Goal: Answer question/provide support

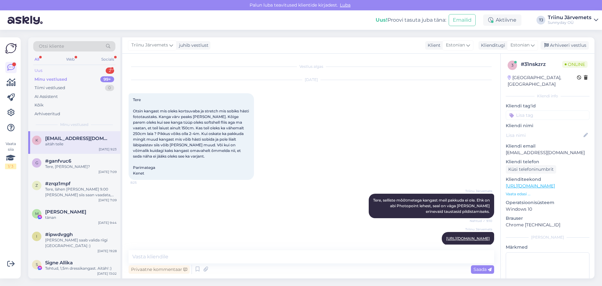
scroll to position [40, 0]
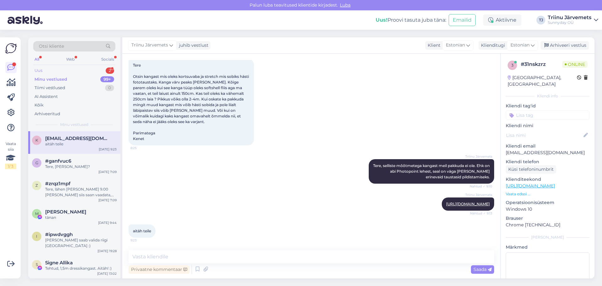
click at [75, 67] on div "Uus 2" at bounding box center [74, 70] width 82 height 9
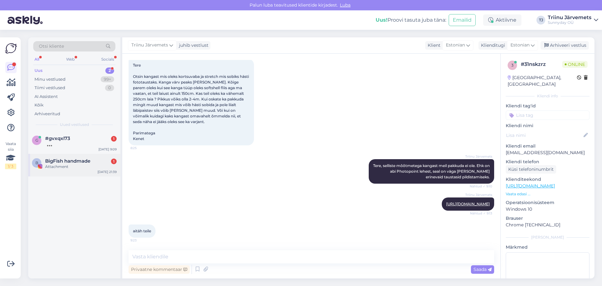
click at [68, 166] on div "Attachment" at bounding box center [81, 167] width 72 height 6
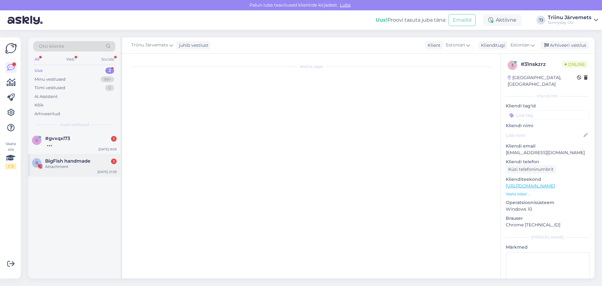
scroll to position [0, 0]
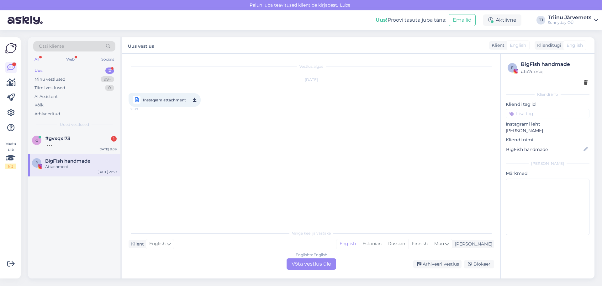
click at [195, 100] on icon at bounding box center [194, 100] width 3 height 8
click at [385, 245] on div "Estonian" at bounding box center [372, 243] width 26 height 9
click at [317, 265] on div "English to Estonian Võta vestlus üle" at bounding box center [312, 263] width 50 height 11
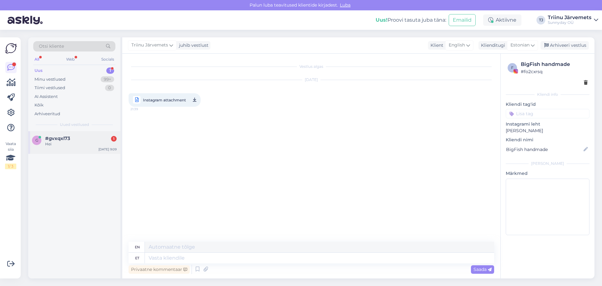
click at [65, 136] on span "#gvxqxl73" at bounding box center [57, 139] width 25 height 6
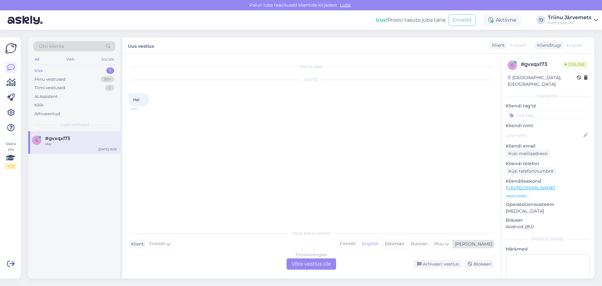
click at [407, 243] on div "Estonian" at bounding box center [395, 243] width 26 height 9
click at [320, 262] on div "Finnish to Estonian Võta vestlus üle" at bounding box center [312, 263] width 50 height 11
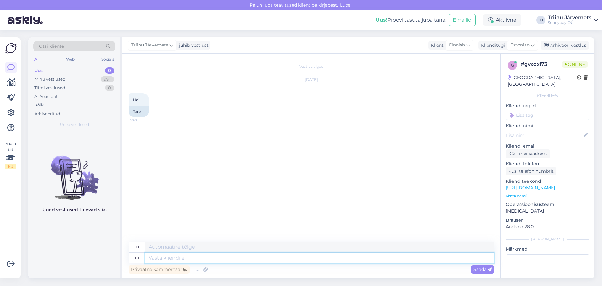
click at [165, 256] on textarea at bounding box center [319, 258] width 349 height 11
type textarea "Tere"
type textarea "Hei"
type textarea "Tere"
click at [479, 270] on span "Saada" at bounding box center [483, 269] width 18 height 6
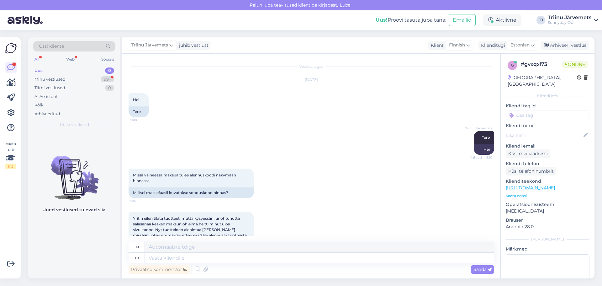
scroll to position [40, 0]
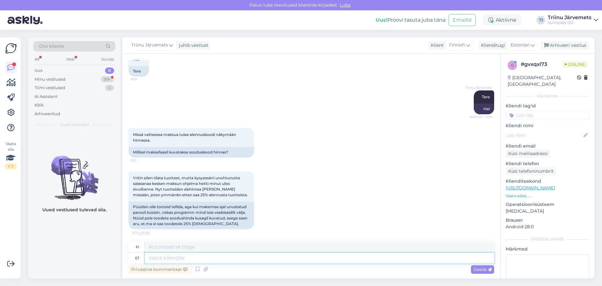
click at [218, 259] on textarea at bounding box center [319, 258] width 349 height 11
type textarea "tere"
type textarea "Hei"
type textarea "t"
type textarea "ehk p"
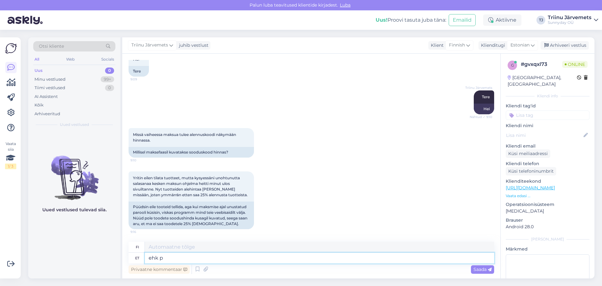
type textarea "ehkä"
type textarea "ehk peate ku"
type textarea "ehkä sinun täytyy"
type textarea "ehk peate kupongi u"
type textarea "ehkä tarvitset kupongin"
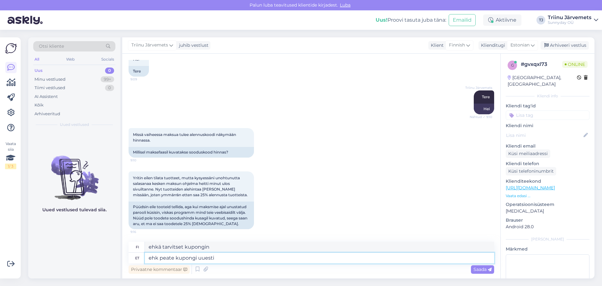
type textarea "ehk peate kupongi uuesti s"
type textarea "ehkä sinun täytyy lähettää kuponki uudelleen"
type textarea "ehk peate kupongi uuesti sisestama?"
type textarea "Ehkä sinun täytyy syöttää kuponki uudelleen?"
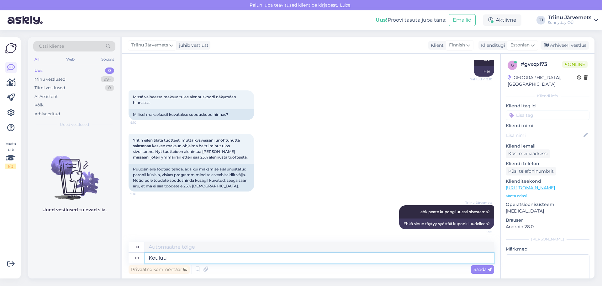
type textarea "Kouluun"
type textarea "Kowloonin"
type textarea "K"
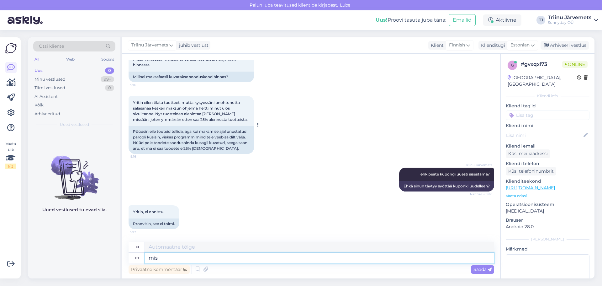
type textarea "mis t"
type textarea "mitä"
type textarea "mis ta"
type textarea "Mikä se on"
type textarea "mis ta ütleb?"
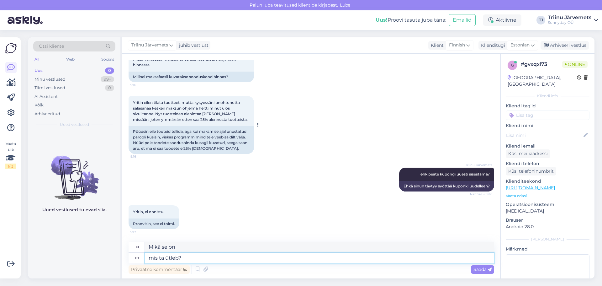
type textarea "[PERSON_NAME] sanoo?"
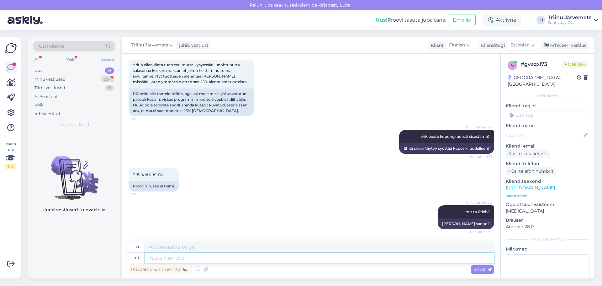
scroll to position [191, 0]
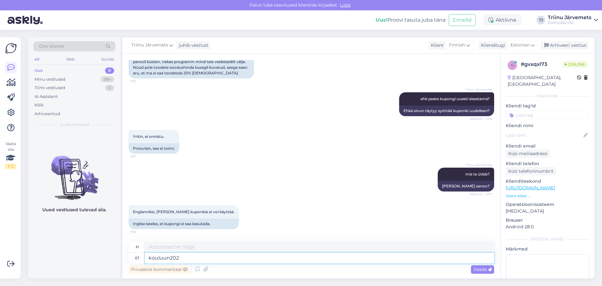
type textarea "kouluun2025"
type textarea "koulu2025"
type textarea "kouluun2025"
click at [163, 248] on textarea "koulu2025" at bounding box center [319, 247] width 349 height 11
drag, startPoint x: 190, startPoint y: 259, endPoint x: 141, endPoint y: 259, distance: 48.6
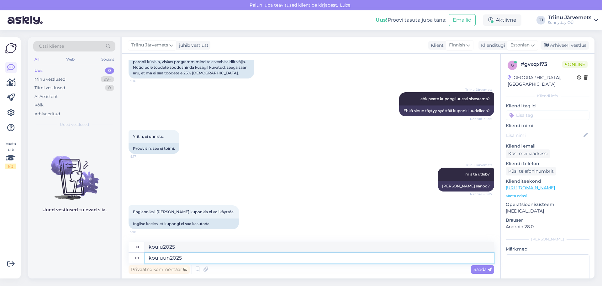
click at [141, 259] on div "et kouluun2025" at bounding box center [312, 258] width 366 height 11
click at [177, 249] on textarea "koulu2025" at bounding box center [319, 247] width 349 height 11
drag, startPoint x: 177, startPoint y: 247, endPoint x: 129, endPoint y: 248, distance: 47.7
click at [129, 248] on div "fi koulu2025" at bounding box center [312, 247] width 366 height 11
paste textarea "un"
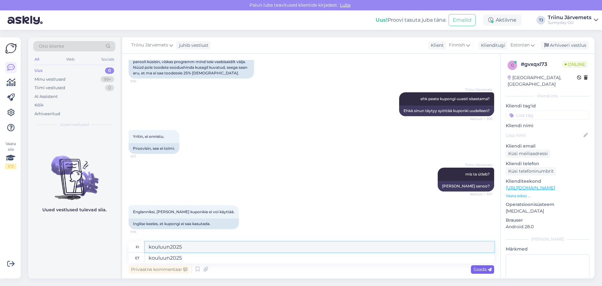
type textarea "kouluun2025"
click at [475, 269] on span "Saada" at bounding box center [483, 269] width 18 height 6
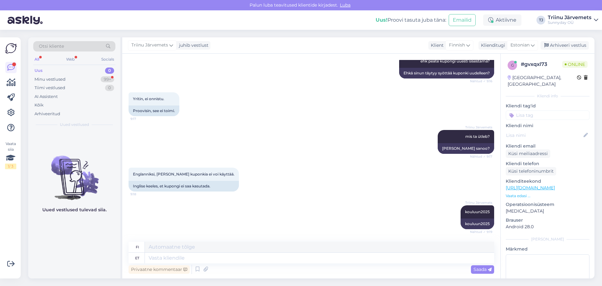
scroll to position [266, 0]
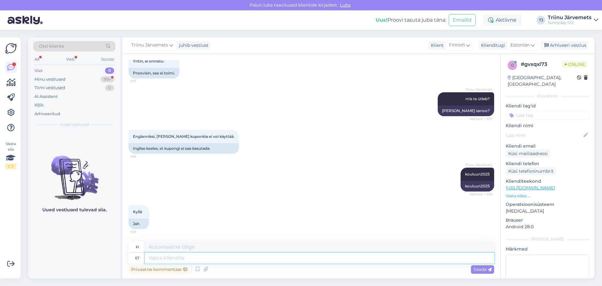
click at [177, 256] on textarea at bounding box center [319, 258] width 349 height 11
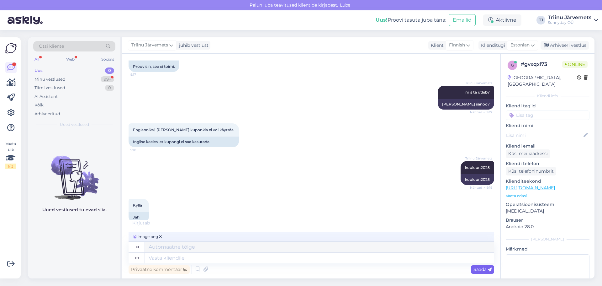
click at [475, 267] on span "Saada" at bounding box center [483, 269] width 18 height 6
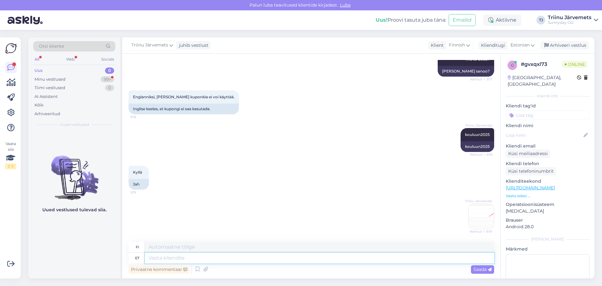
click at [413, 258] on textarea at bounding box center [319, 258] width 349 height 11
type textarea "kas"
type textarea "onko"
type textarea "kas [PERSON_NAME]"
type textarea "[PERSON_NAME]"
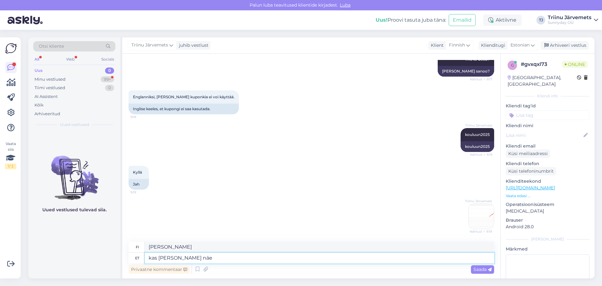
scroll to position [312, 0]
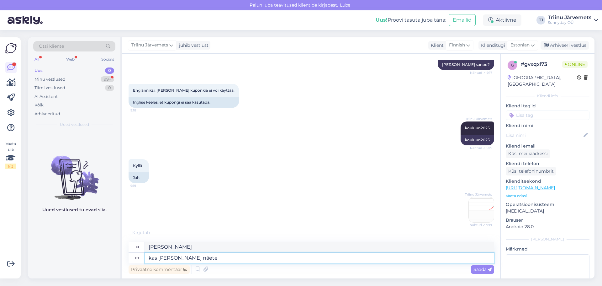
type textarea "kas [PERSON_NAME] näete s"
type textarea "Näkeekö sen kassalla?"
type textarea "kas [PERSON_NAME] näete sellist"
type textarea "Näetkö kassalla jotain tällaista?"
type textarea "kas [PERSON_NAME] näete sellist asja?"
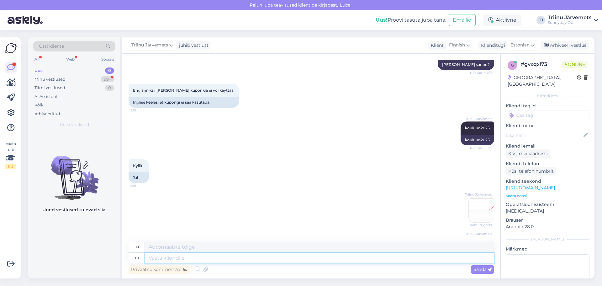
scroll to position [344, 0]
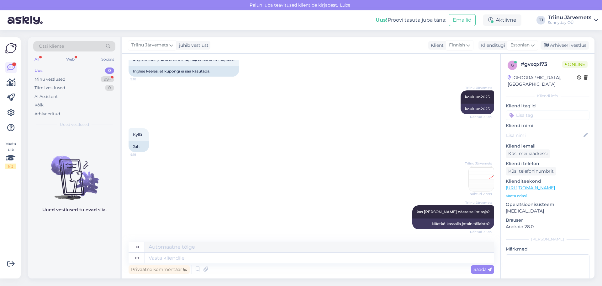
click at [469, 168] on img at bounding box center [481, 178] width 25 height 25
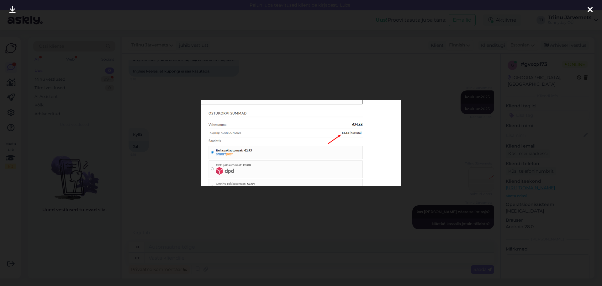
scroll to position [350, 0]
click at [589, 9] on icon at bounding box center [590, 10] width 5 height 8
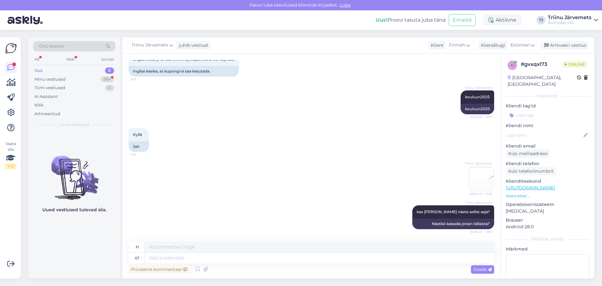
scroll to position [392, 0]
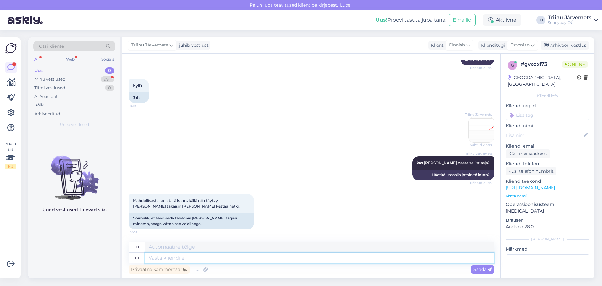
click at [167, 261] on textarea at bounding box center [319, 258] width 349 height 11
type textarea "arsaadav"
type textarea "kuviteltavissa"
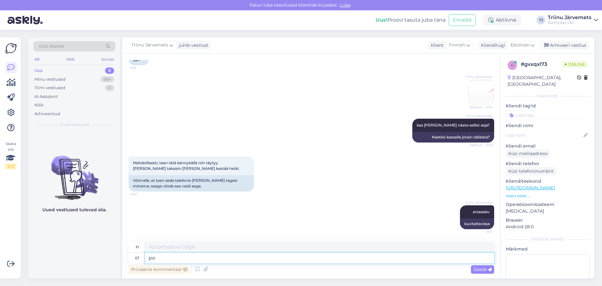
type textarea "p"
type textarea "proovin"
type textarea "Yritän"
type textarea "proovin kuidagi ab"
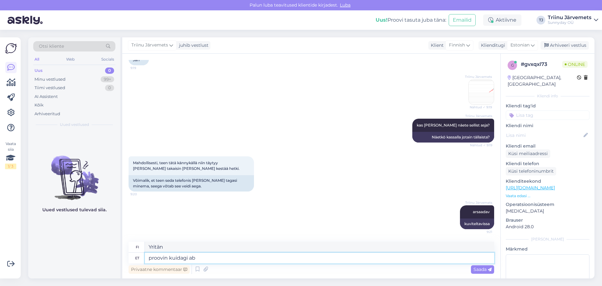
type textarea "Yritän [PERSON_NAME]."
type textarea "proovin kuidagi abiks o"
type textarea "Yritän [PERSON_NAME] auttaa."
type textarea "proovin kuidagi abiks olla"
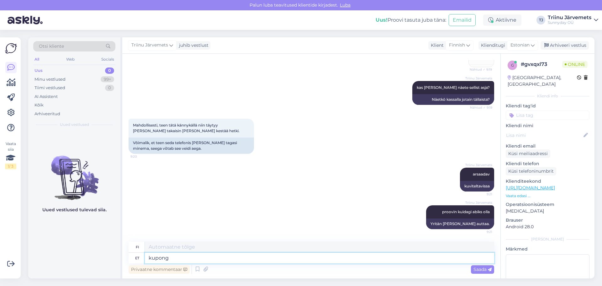
type textarea "kupong o"
type textarea "kuponki"
type textarea "kupong onkehtiv"
type textarea "Kuponki on voimassa."
type textarea "kupong onkehtiv :)"
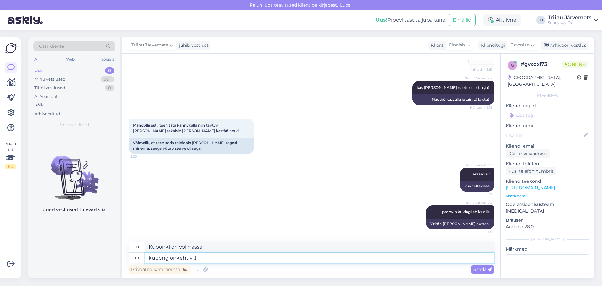
type textarea "Kuponki on voimassa :)"
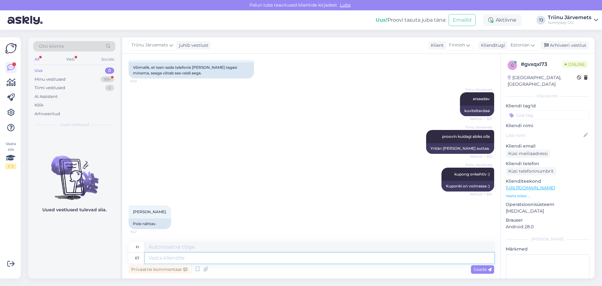
scroll to position [581, 0]
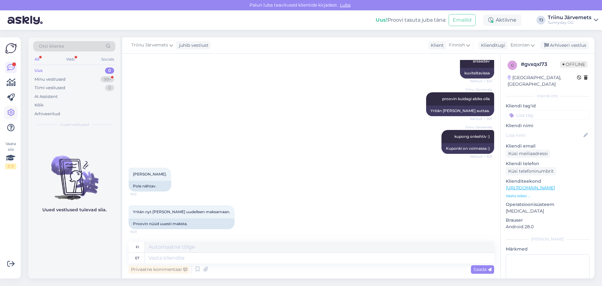
click at [6, 113] on link at bounding box center [10, 112] width 11 height 11
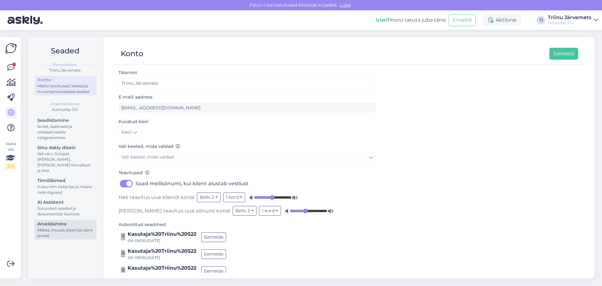
drag, startPoint x: 70, startPoint y: 216, endPoint x: 79, endPoint y: 215, distance: 8.8
click at [71, 221] on div "Arveldamine" at bounding box center [65, 224] width 56 height 7
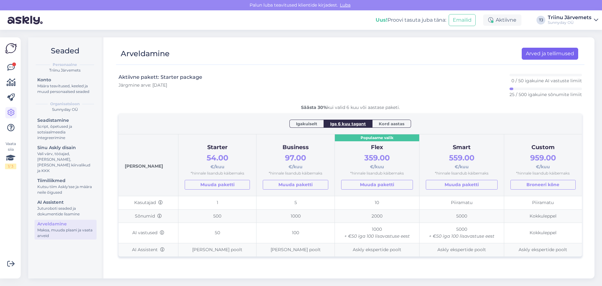
click at [522, 52] on div "Arveldamine Arved ja tellimused" at bounding box center [347, 54] width 462 height 12
click at [525, 52] on link "Arved ja tellimused" at bounding box center [550, 54] width 56 height 12
